Goal: Task Accomplishment & Management: Complete application form

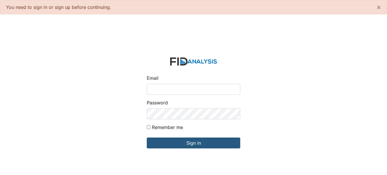
click at [184, 86] on input "Email" at bounding box center [194, 89] width 94 height 11
type input "[EMAIL_ADDRESS][DOMAIN_NAME]"
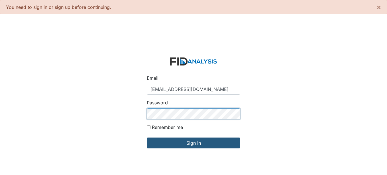
click at [147, 137] on input "Sign in" at bounding box center [194, 142] width 94 height 11
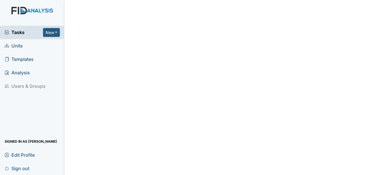
click at [19, 46] on span "Units" at bounding box center [14, 45] width 18 height 9
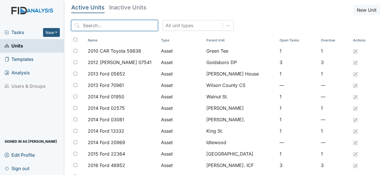
click at [112, 24] on input "search" at bounding box center [114, 25] width 87 height 11
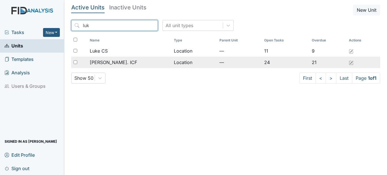
type input "luk"
click at [98, 58] on td "Luke St. ICF" at bounding box center [130, 61] width 84 height 11
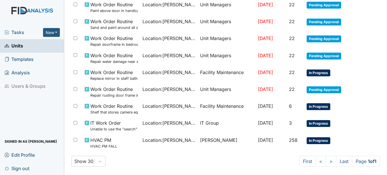
scroll to position [371, 0]
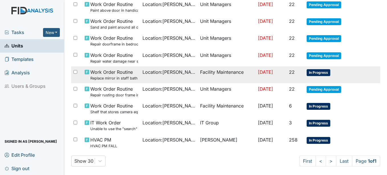
click at [319, 71] on span "In Progress" at bounding box center [319, 72] width 24 height 7
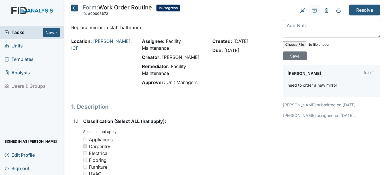
click at [74, 8] on icon at bounding box center [74, 8] width 7 height 7
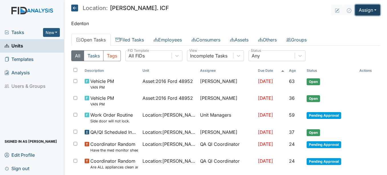
click at [357, 10] on button "Assign" at bounding box center [367, 10] width 25 height 11
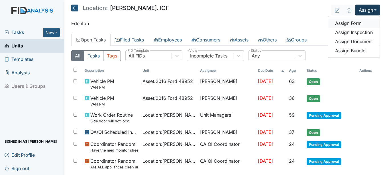
click at [350, 25] on link "Assign Form" at bounding box center [354, 23] width 51 height 9
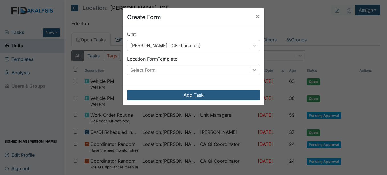
click at [255, 69] on icon at bounding box center [255, 70] width 6 height 6
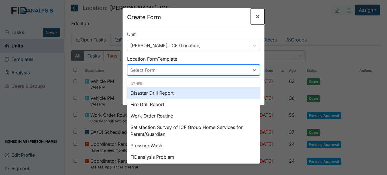
click at [256, 15] on span "×" at bounding box center [258, 16] width 5 height 8
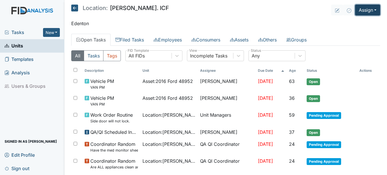
click at [372, 13] on button "Assign" at bounding box center [367, 10] width 25 height 11
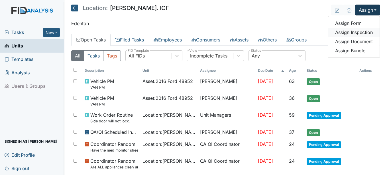
click at [359, 31] on link "Assign Inspection" at bounding box center [354, 32] width 51 height 9
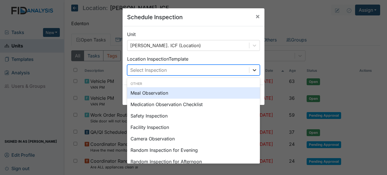
click at [257, 69] on div at bounding box center [255, 70] width 10 height 10
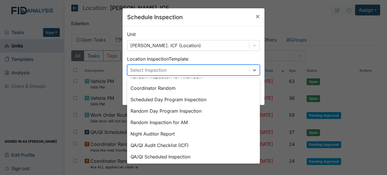
scroll to position [98, 0]
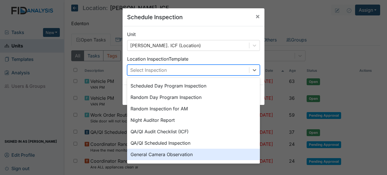
click at [183, 153] on div "General Camera Observation" at bounding box center [193, 153] width 133 height 11
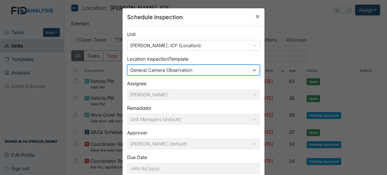
scroll to position [37, 0]
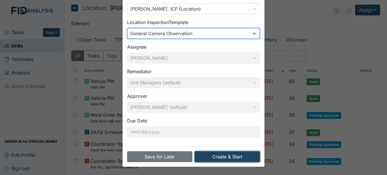
click at [205, 154] on button "Create & Start" at bounding box center [227, 156] width 65 height 11
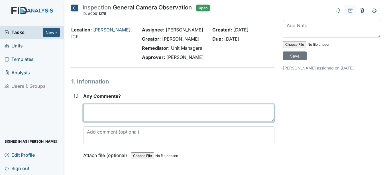
click at [120, 107] on textarea at bounding box center [178, 113] width 191 height 18
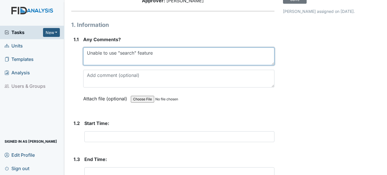
scroll to position [57, 0]
type textarea "Unable to use "search" feature"
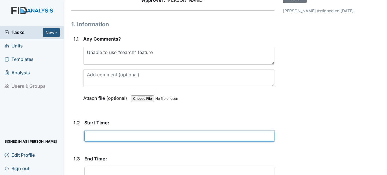
click at [103, 135] on input "text" at bounding box center [179, 135] width 190 height 11
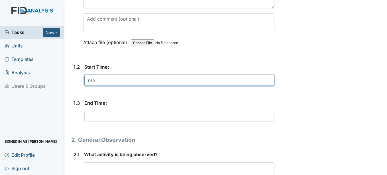
scroll to position [171, 0]
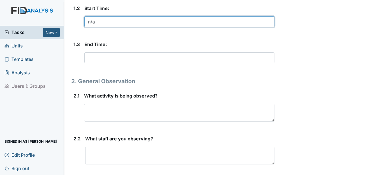
type input "n/a"
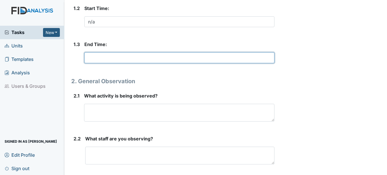
click at [90, 56] on input "text" at bounding box center [179, 57] width 190 height 11
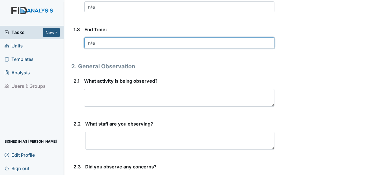
scroll to position [200, 0]
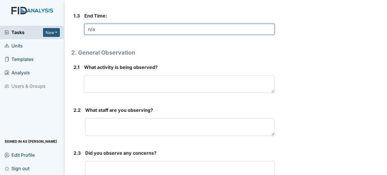
type input "n/a"
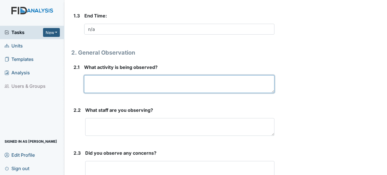
click at [95, 80] on textarea at bounding box center [179, 84] width 190 height 18
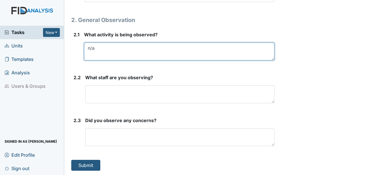
scroll to position [233, 0]
type textarea "n/a"
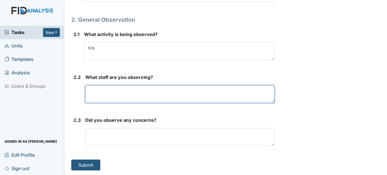
click at [104, 92] on textarea at bounding box center [179, 94] width 189 height 18
type textarea "n/a"
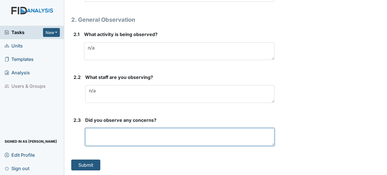
click at [97, 137] on textarea at bounding box center [179, 137] width 189 height 18
type textarea "n/a"
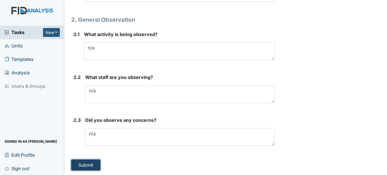
click at [88, 163] on button "Submit" at bounding box center [85, 164] width 29 height 11
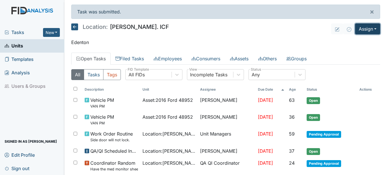
click at [366, 27] on button "Assign" at bounding box center [367, 28] width 25 height 11
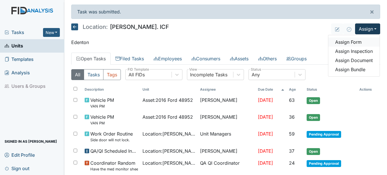
click at [351, 43] on link "Assign Form" at bounding box center [354, 41] width 51 height 9
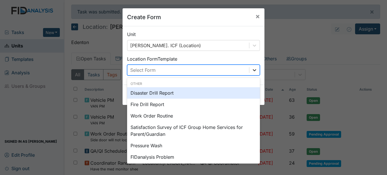
click at [252, 72] on icon at bounding box center [255, 70] width 6 height 6
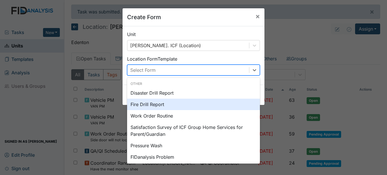
click at [155, 104] on div "Fire Drill Report" at bounding box center [193, 103] width 133 height 11
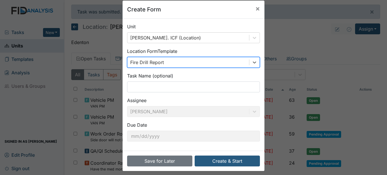
scroll to position [12, 0]
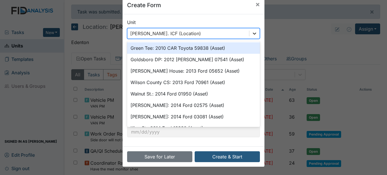
click at [252, 34] on icon at bounding box center [255, 34] width 6 height 6
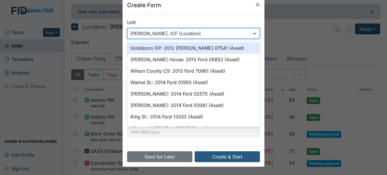
scroll to position [0, 0]
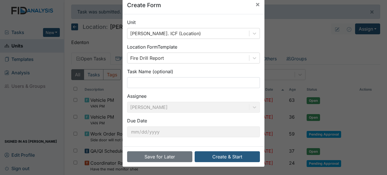
click at [280, 24] on div "Create Form × Unit Luke St. ICF (Location) Location Form Template Fire Drill Re…" at bounding box center [193, 87] width 387 height 175
click at [256, 7] on span "×" at bounding box center [258, 4] width 5 height 8
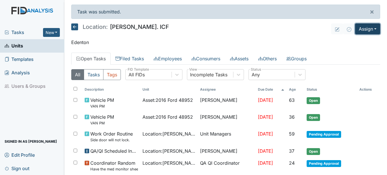
click at [358, 30] on button "Assign" at bounding box center [367, 28] width 25 height 11
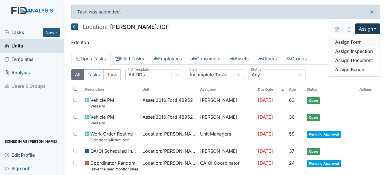
click at [352, 43] on link "Assign Form" at bounding box center [354, 41] width 51 height 9
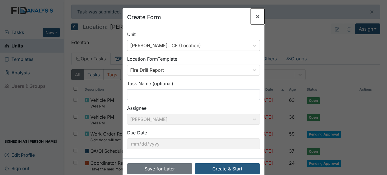
click at [256, 19] on span "×" at bounding box center [258, 16] width 5 height 8
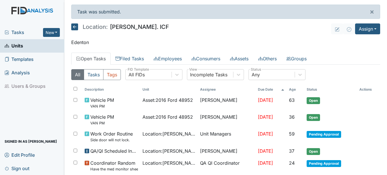
click at [79, 27] on h5 "Location: Luke St. ICF" at bounding box center [120, 26] width 98 height 7
click at [77, 29] on icon at bounding box center [74, 26] width 7 height 7
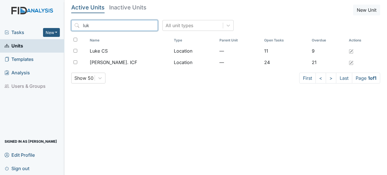
drag, startPoint x: 94, startPoint y: 25, endPoint x: 80, endPoint y: 27, distance: 14.7
click at [80, 27] on input "luk" at bounding box center [114, 25] width 87 height 11
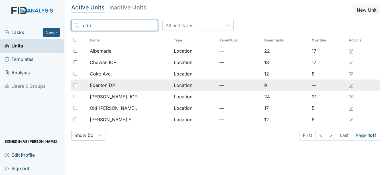
type input "ede"
click at [113, 84] on span "Edenton DP" at bounding box center [102, 85] width 25 height 7
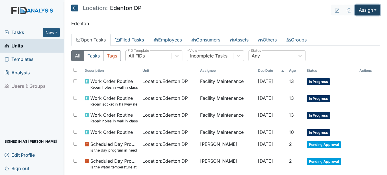
click at [360, 14] on button "Assign" at bounding box center [367, 10] width 25 height 11
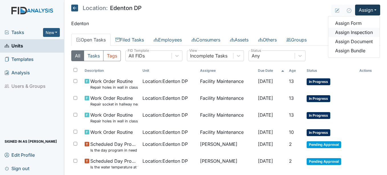
click at [346, 31] on link "Assign Inspection" at bounding box center [354, 32] width 51 height 9
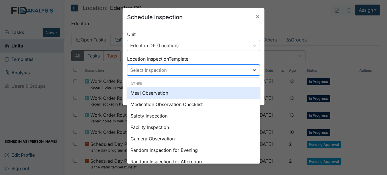
click at [253, 69] on icon at bounding box center [255, 70] width 6 height 6
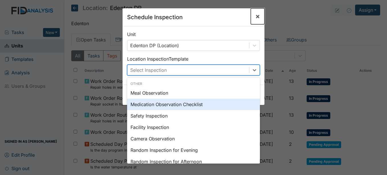
click at [256, 17] on span "×" at bounding box center [258, 16] width 5 height 8
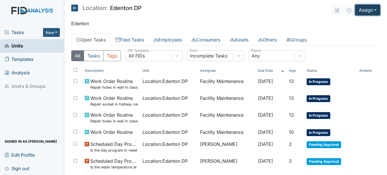
click at [370, 12] on button "Assign" at bounding box center [367, 10] width 25 height 11
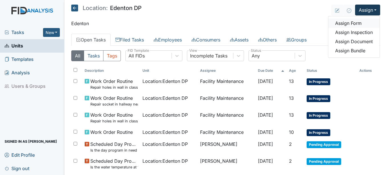
click at [348, 25] on link "Assign Form" at bounding box center [354, 23] width 51 height 9
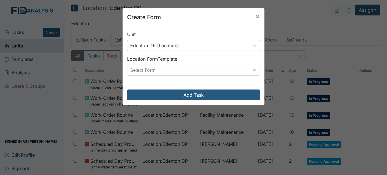
click at [252, 70] on icon at bounding box center [255, 70] width 6 height 6
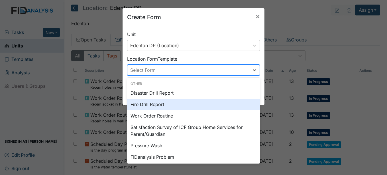
click at [164, 106] on div "Fire Drill Report" at bounding box center [193, 103] width 133 height 11
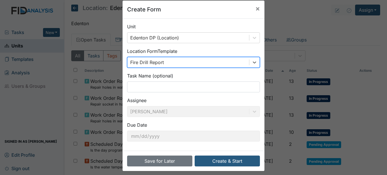
scroll to position [12, 0]
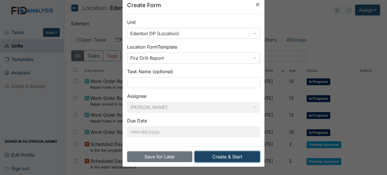
click at [230, 157] on button "Create & Start" at bounding box center [227, 156] width 65 height 11
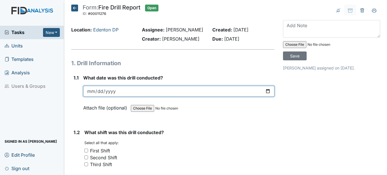
click at [92, 92] on input "date" at bounding box center [178, 91] width 191 height 11
type input "[DATE]"
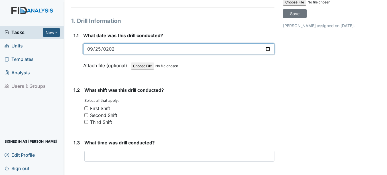
scroll to position [57, 0]
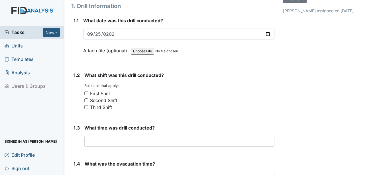
click at [106, 93] on div "First Shift" at bounding box center [100, 93] width 20 height 7
click at [88, 93] on input "First Shift" at bounding box center [86, 93] width 4 height 4
checkbox input "true"
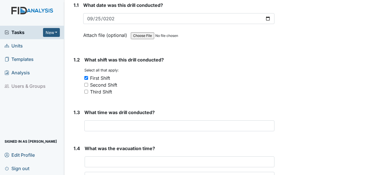
scroll to position [86, 0]
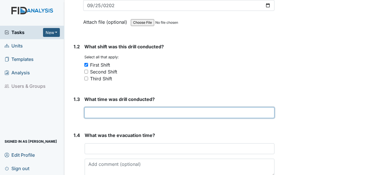
click at [164, 114] on input "text" at bounding box center [179, 112] width 190 height 11
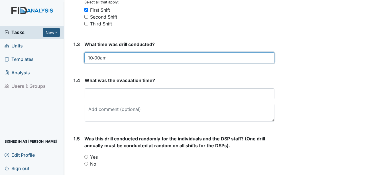
scroll to position [143, 0]
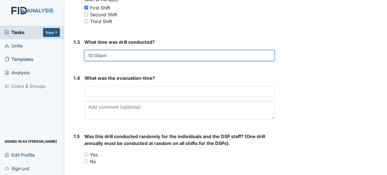
type input "10:00am"
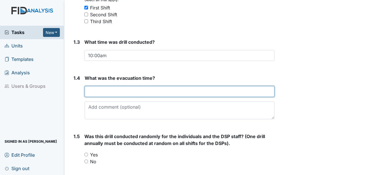
click at [108, 94] on input "text" at bounding box center [180, 91] width 190 height 11
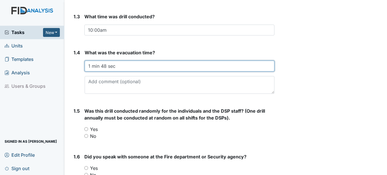
scroll to position [200, 0]
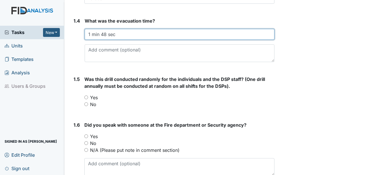
type input "1 min 48 sec"
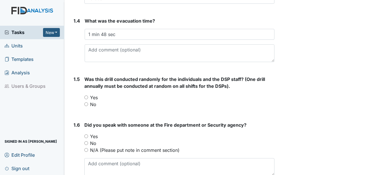
click at [96, 95] on label "Yes" at bounding box center [94, 97] width 8 height 7
click at [88, 95] on input "Yes" at bounding box center [86, 97] width 4 height 4
radio input "true"
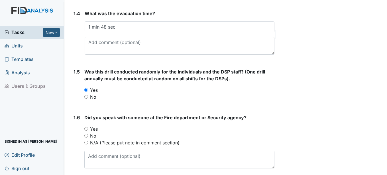
scroll to position [228, 0]
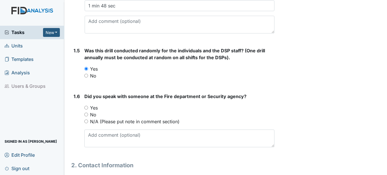
click at [95, 114] on label "No" at bounding box center [93, 114] width 6 height 7
click at [88, 114] on input "No" at bounding box center [86, 114] width 4 height 4
radio input "true"
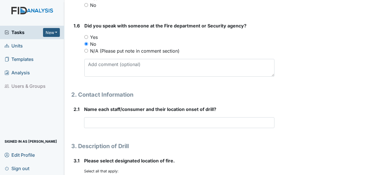
scroll to position [314, 0]
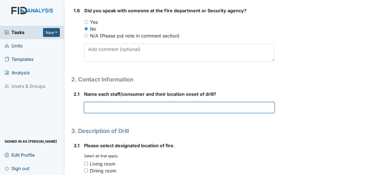
click at [95, 112] on input "text" at bounding box center [179, 107] width 190 height 11
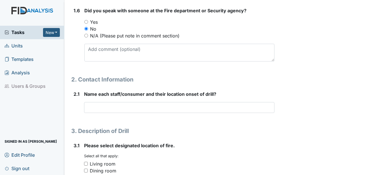
click at [228, 134] on h1 "3. Description of Drill" at bounding box center [172, 130] width 203 height 9
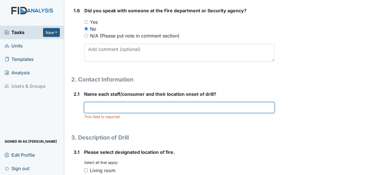
click at [142, 108] on input "text" at bounding box center [179, 107] width 190 height 11
type input "a"
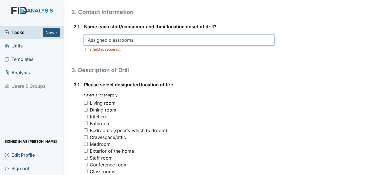
scroll to position [399, 0]
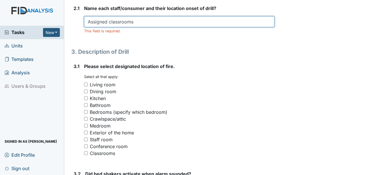
type input "Assigned classrooms"
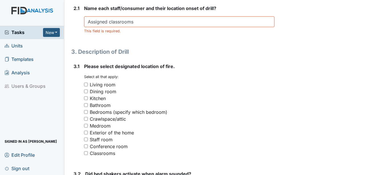
click at [96, 99] on div "Kitchen" at bounding box center [98, 98] width 16 height 7
click at [88, 99] on input "Kitchen" at bounding box center [86, 98] width 4 height 4
checkbox input "true"
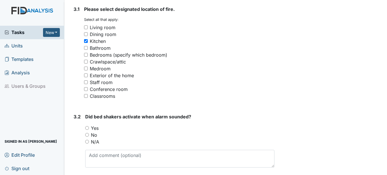
scroll to position [485, 0]
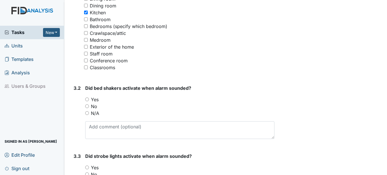
click at [95, 114] on label "N/A" at bounding box center [95, 113] width 8 height 7
click at [89, 114] on input "N/A" at bounding box center [87, 113] width 4 height 4
radio input "true"
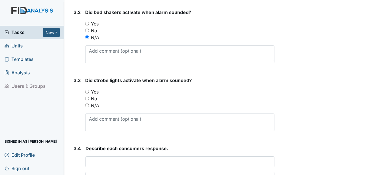
scroll to position [571, 0]
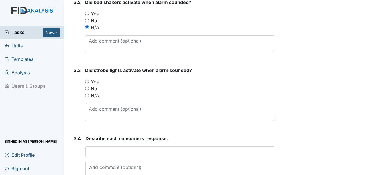
click at [92, 83] on label "Yes" at bounding box center [95, 81] width 8 height 7
click at [89, 83] on input "Yes" at bounding box center [87, 82] width 4 height 4
radio input "true"
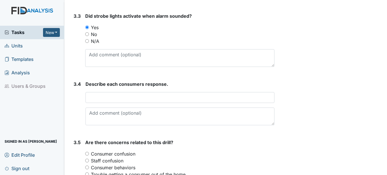
scroll to position [628, 0]
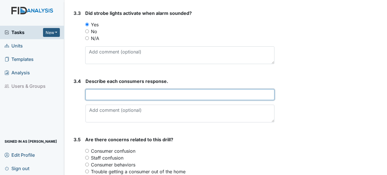
click at [110, 96] on input "text" at bounding box center [180, 94] width 189 height 11
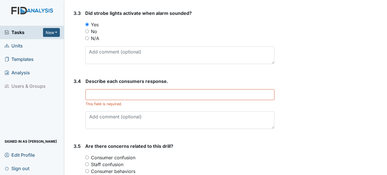
click at [108, 102] on div "This field is required." at bounding box center [180, 103] width 189 height 5
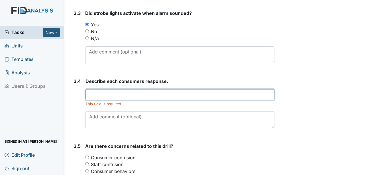
click at [105, 93] on input "text" at bounding box center [180, 94] width 189 height 11
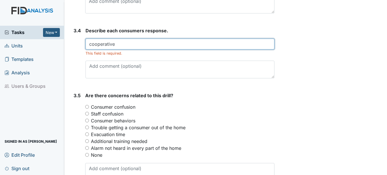
scroll to position [713, 0]
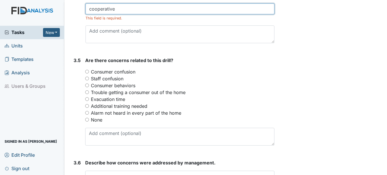
type input "cooperative"
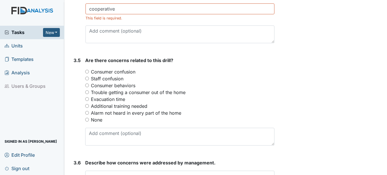
click at [100, 120] on label "None" at bounding box center [96, 119] width 11 height 7
click at [89, 120] on input "None" at bounding box center [87, 120] width 4 height 4
radio input "true"
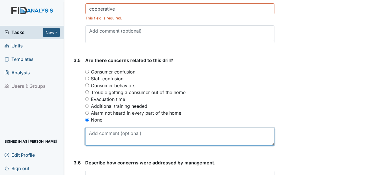
click at [103, 136] on textarea at bounding box center [179, 137] width 189 height 18
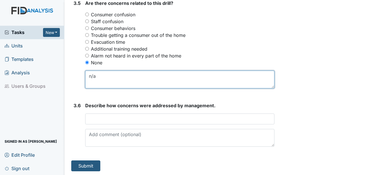
scroll to position [771, 0]
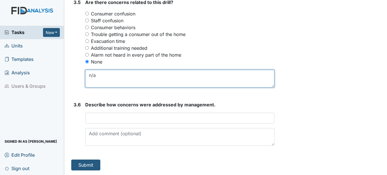
type textarea "n/a"
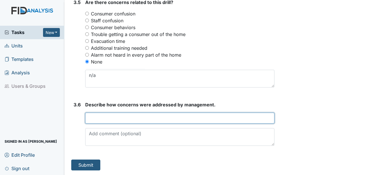
click at [99, 118] on input "text" at bounding box center [179, 117] width 189 height 11
type input "n/a"
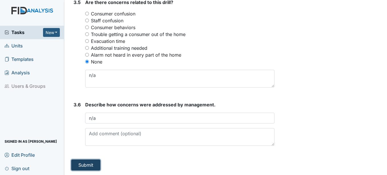
click at [87, 163] on button "Submit" at bounding box center [85, 164] width 29 height 11
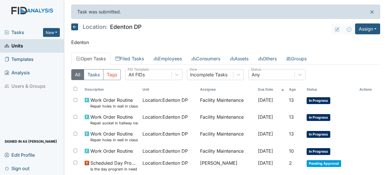
click at [75, 25] on icon at bounding box center [74, 26] width 7 height 7
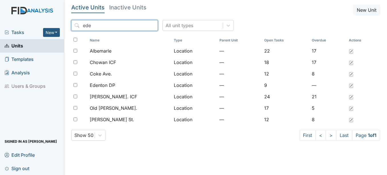
drag, startPoint x: 94, startPoint y: 25, endPoint x: 68, endPoint y: 28, distance: 26.9
click at [68, 27] on main "Active Units Inactive Units New Unit ede All unit types Name Type Parent Unit O…" at bounding box center [225, 87] width 323 height 175
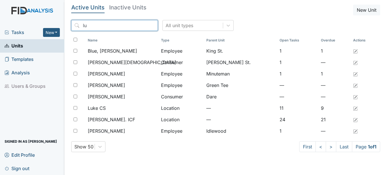
type input "lu"
